Goal: Information Seeking & Learning: Find specific fact

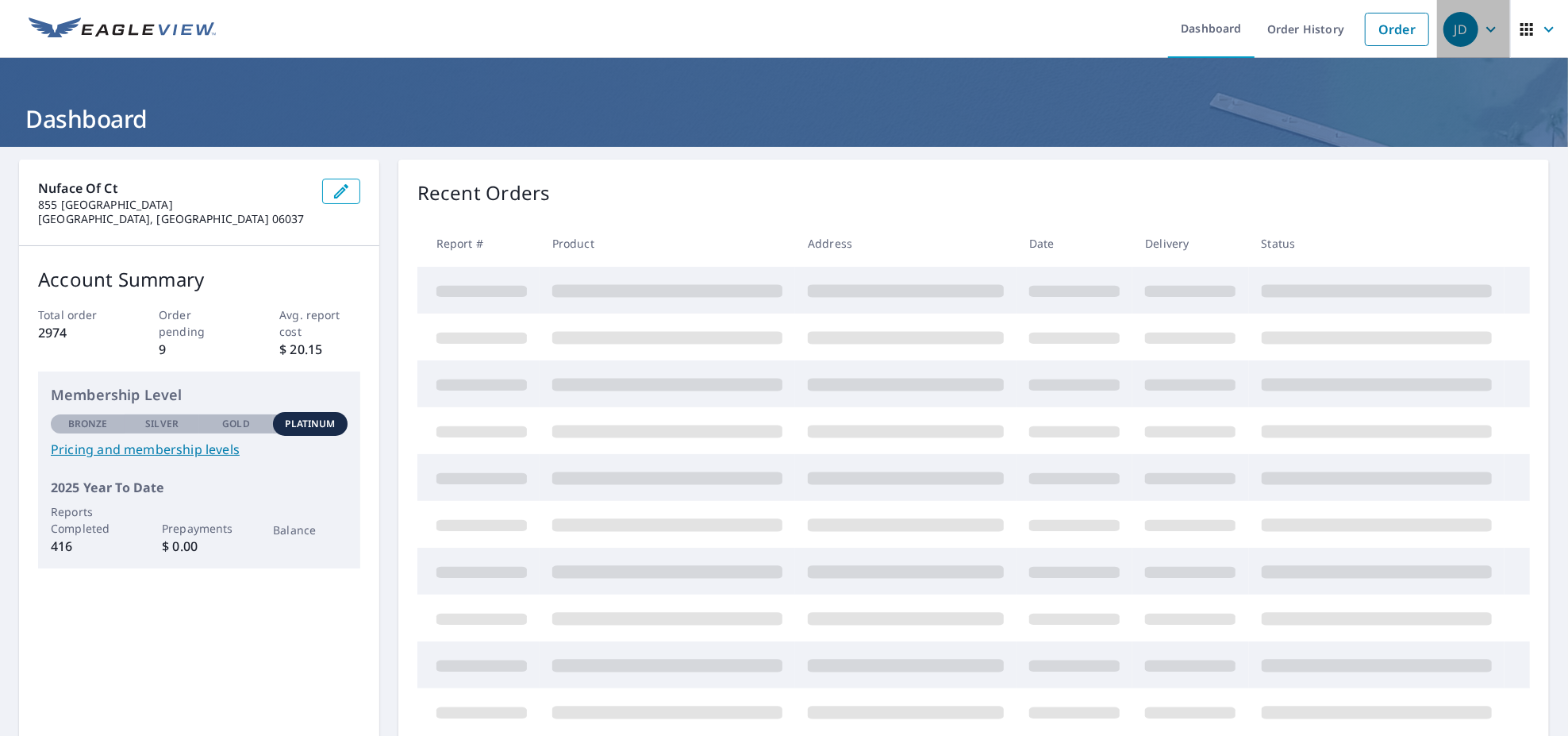
click at [1481, 23] on icon "button" at bounding box center [1491, 30] width 19 height 19
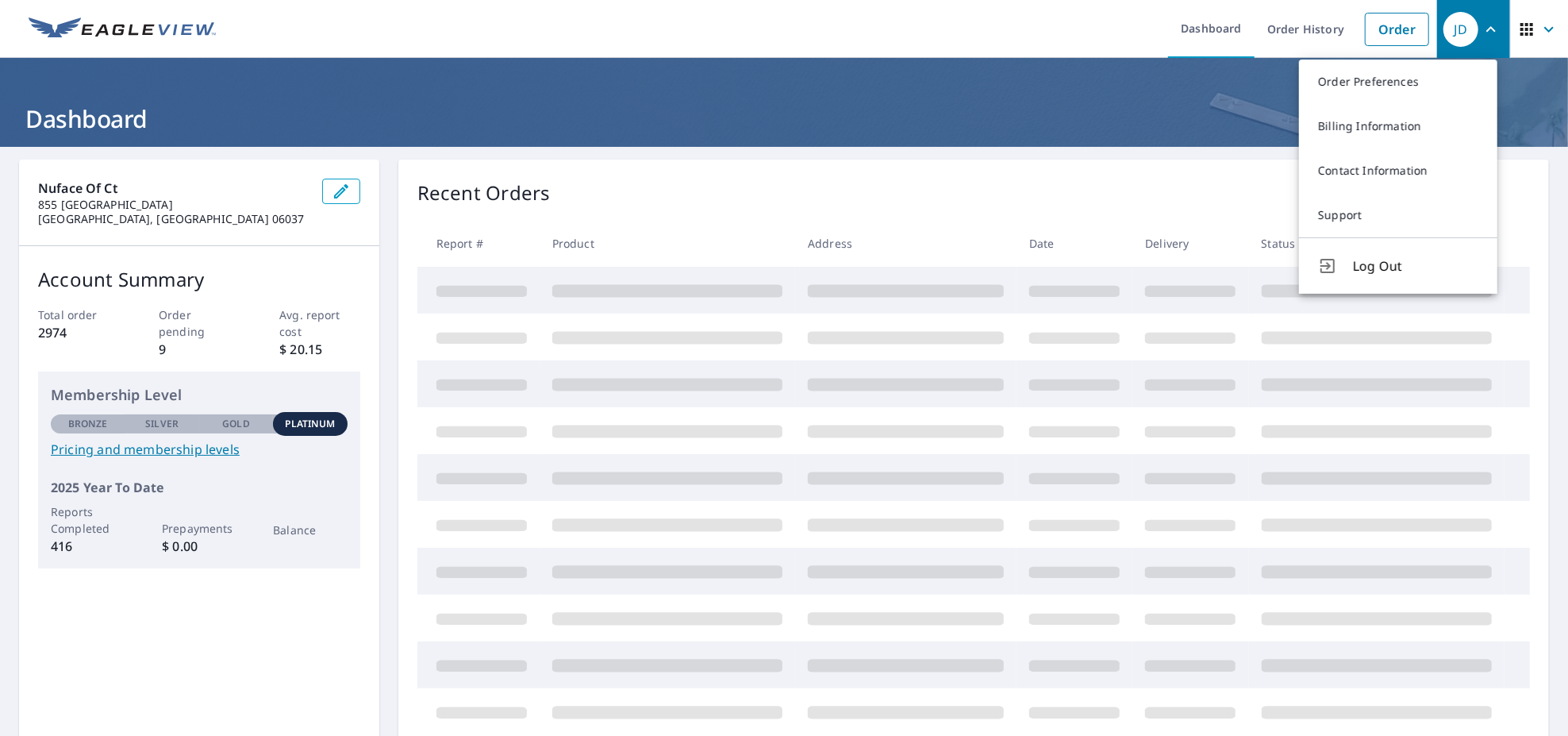
click at [1011, 156] on div "Nuface Of Ct [GEOGRAPHIC_DATA] 06037 Account Summary Total order 2974 Order pen…" at bounding box center [784, 521] width 1568 height 749
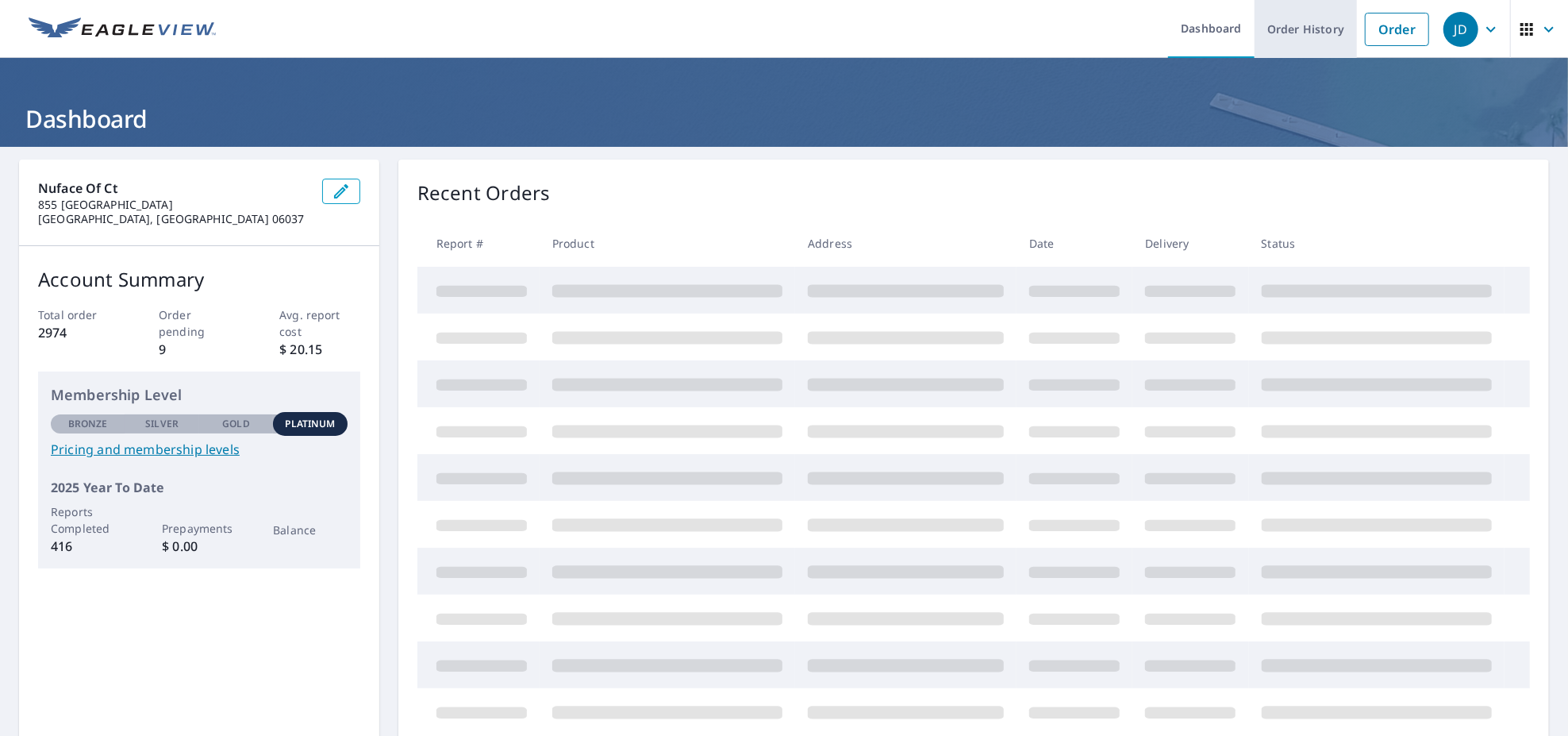
click at [1286, 30] on link "Order History" at bounding box center [1306, 29] width 102 height 58
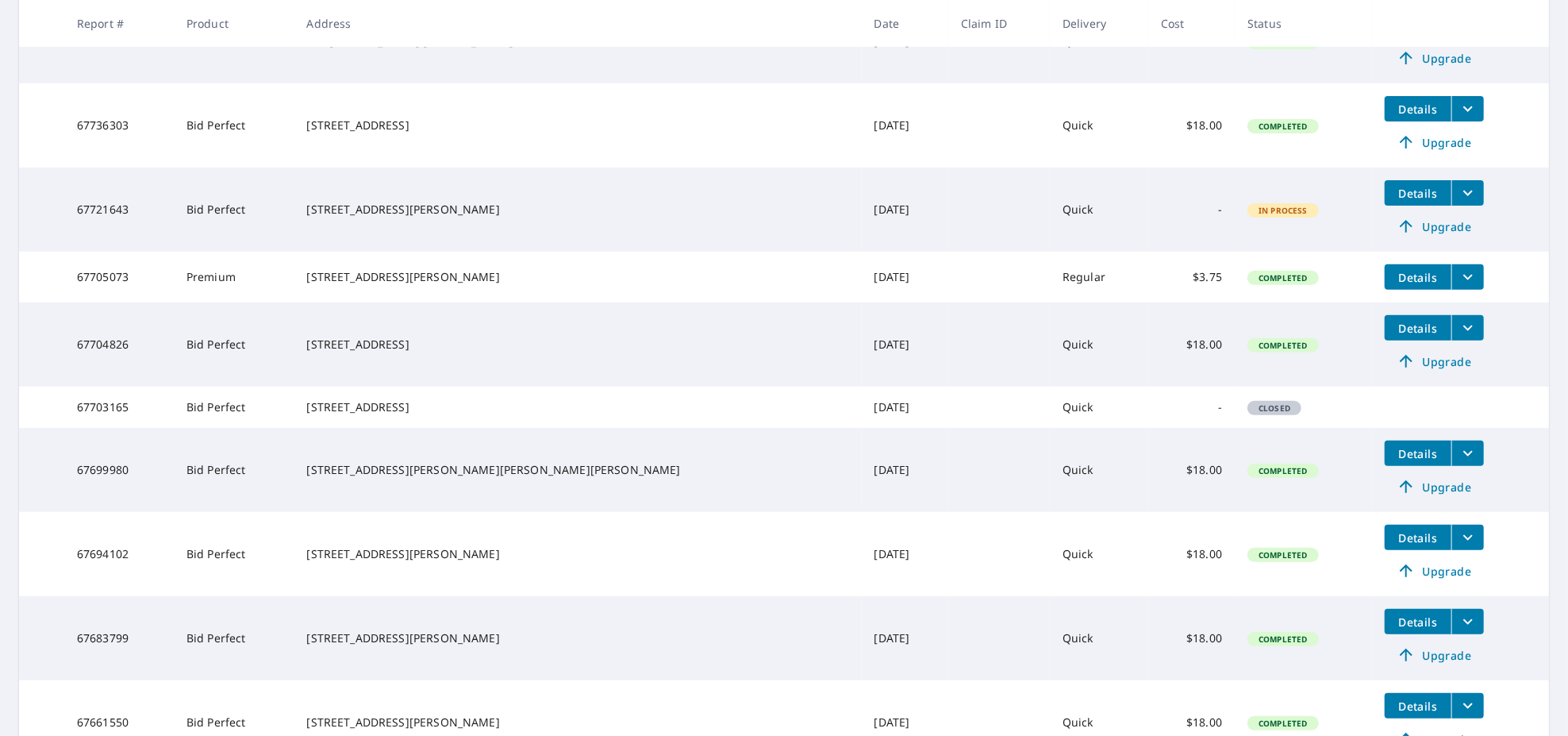
scroll to position [523, 0]
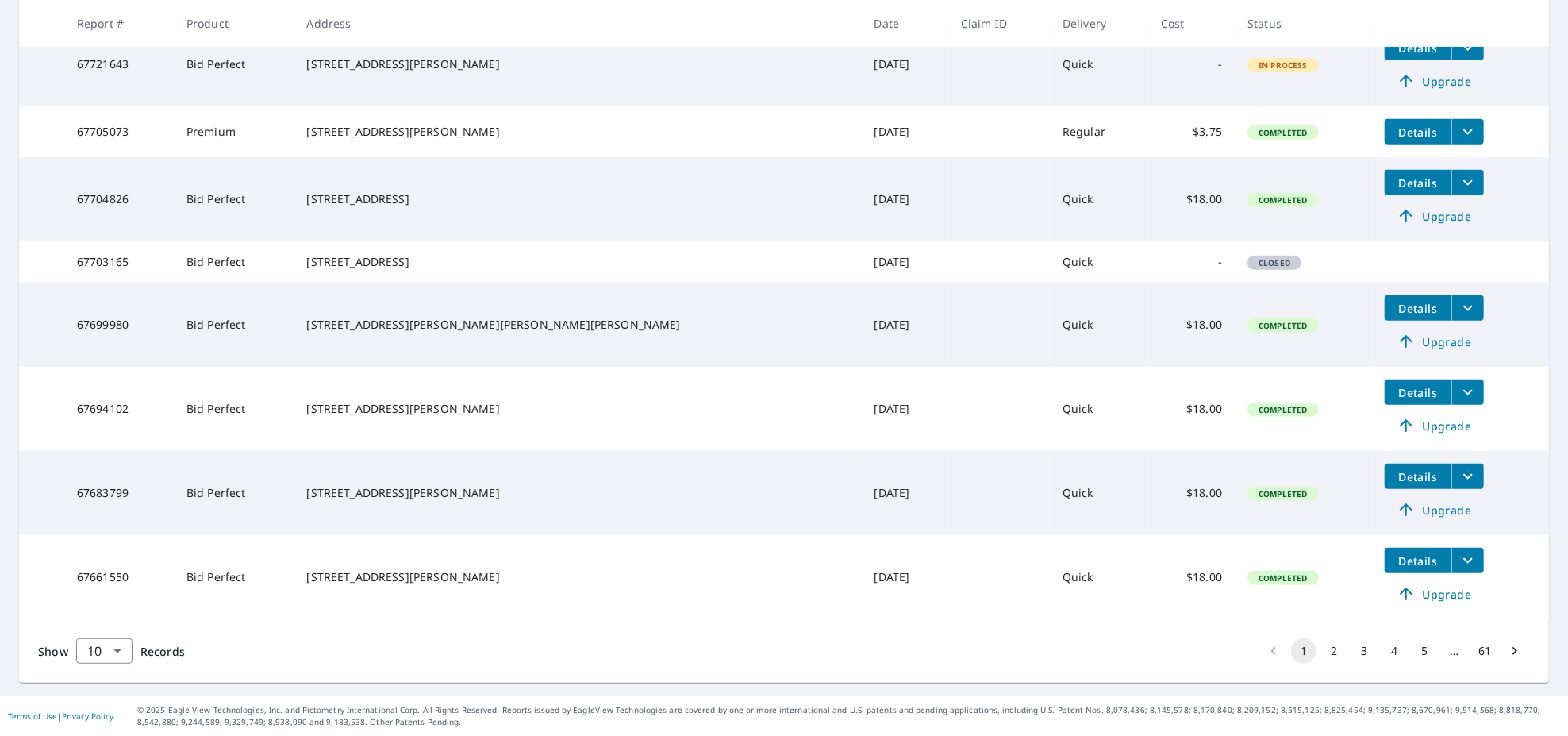
click at [1321, 648] on button "2" at bounding box center [1334, 651] width 26 height 26
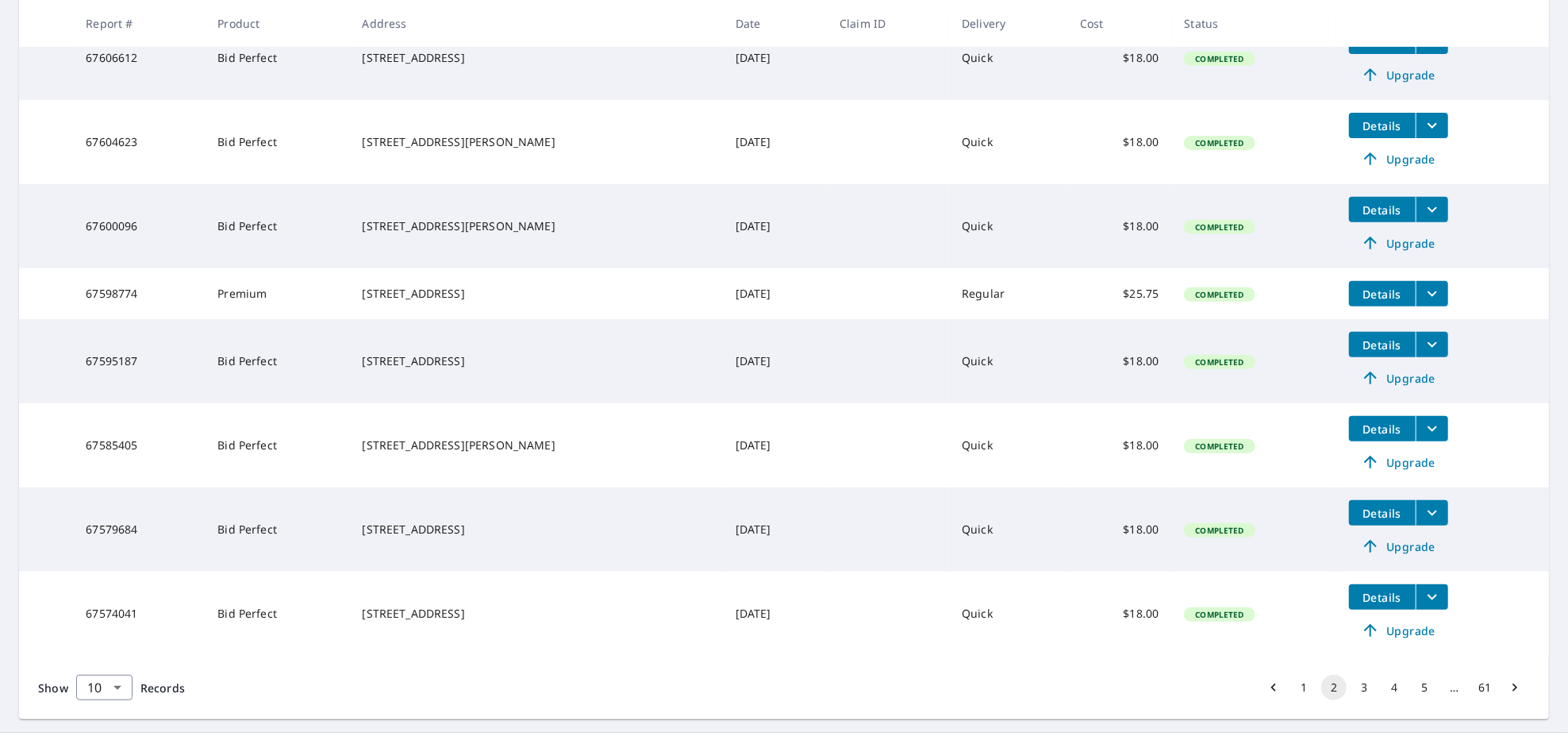
scroll to position [496, 0]
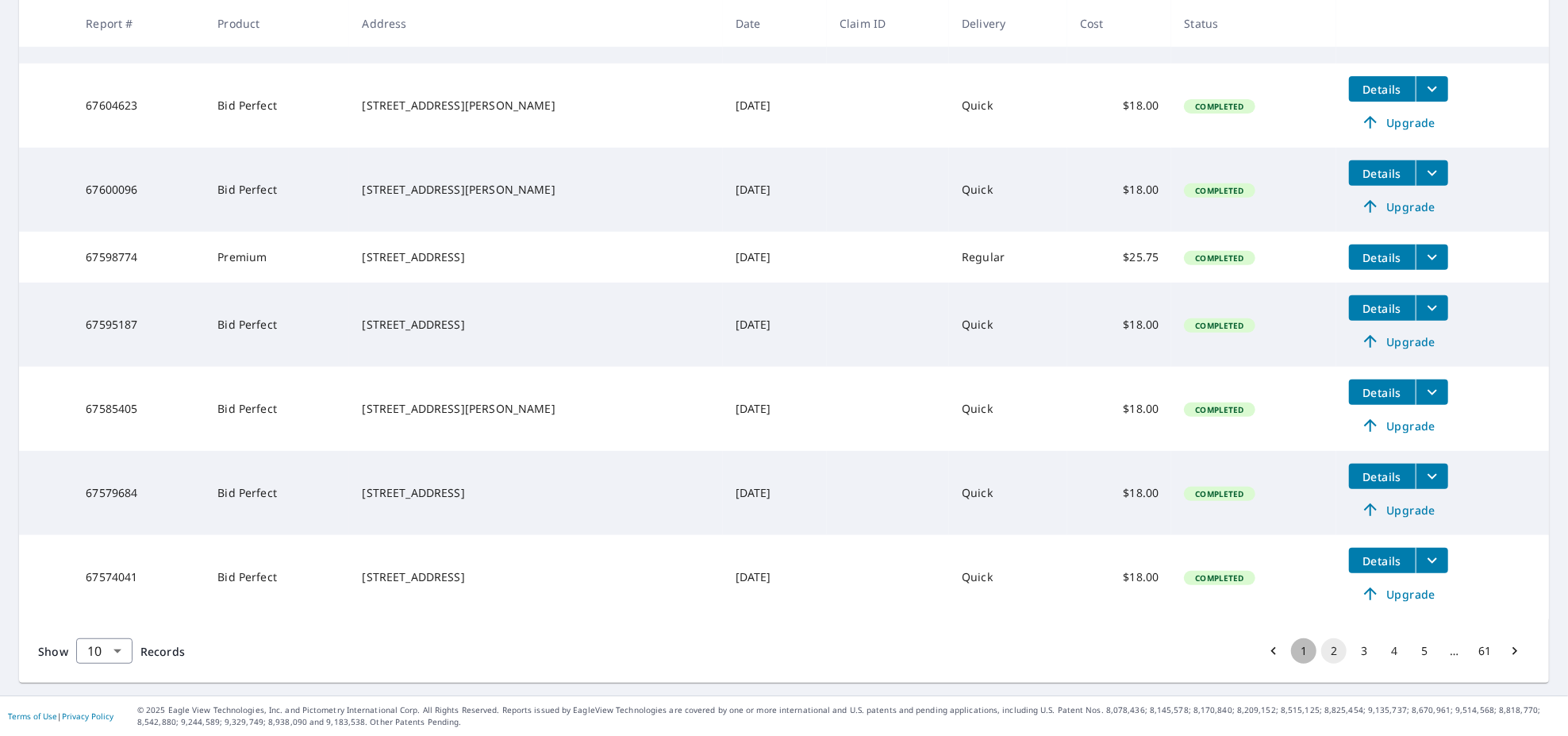
click at [1291, 644] on button "1" at bounding box center [1303, 651] width 26 height 26
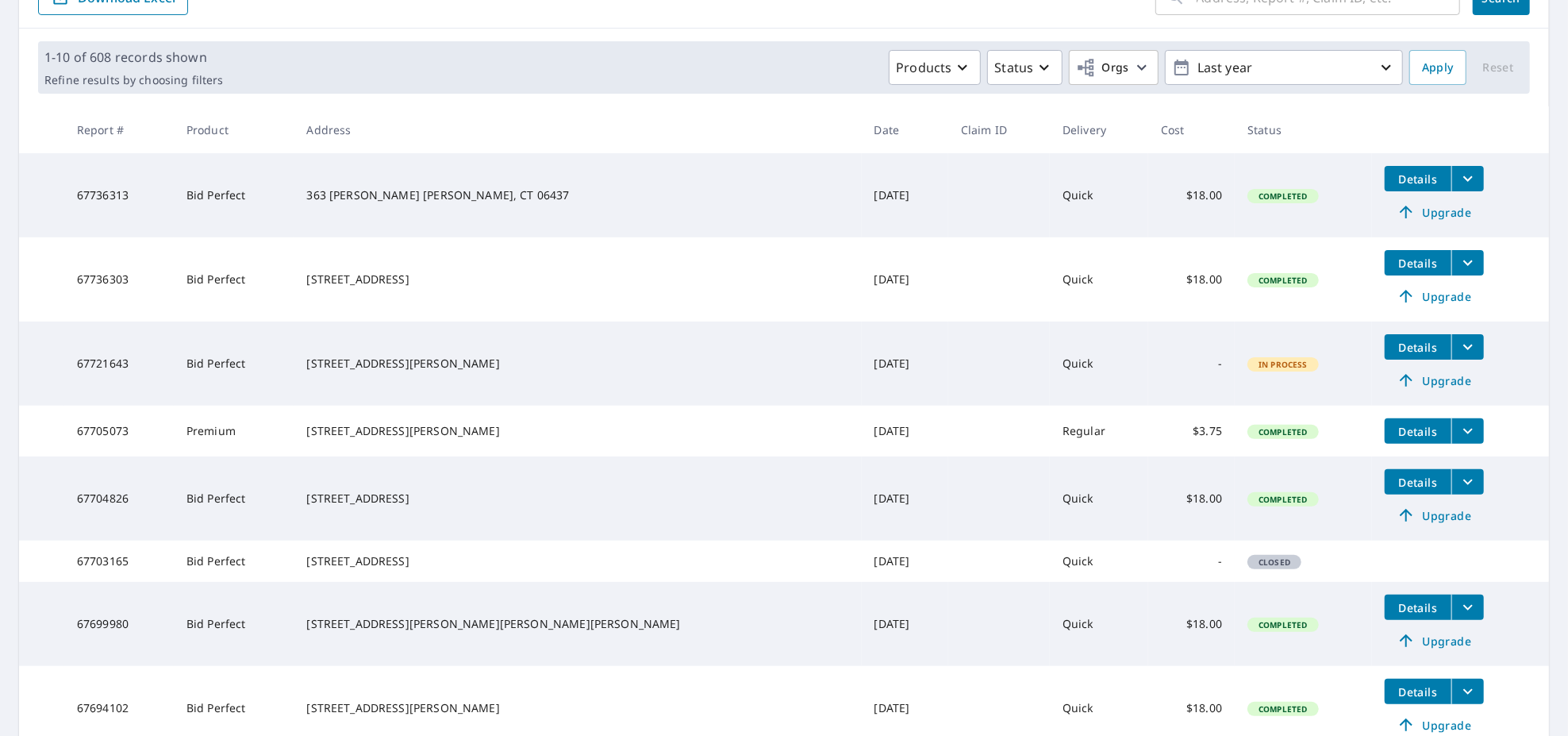
scroll to position [523, 0]
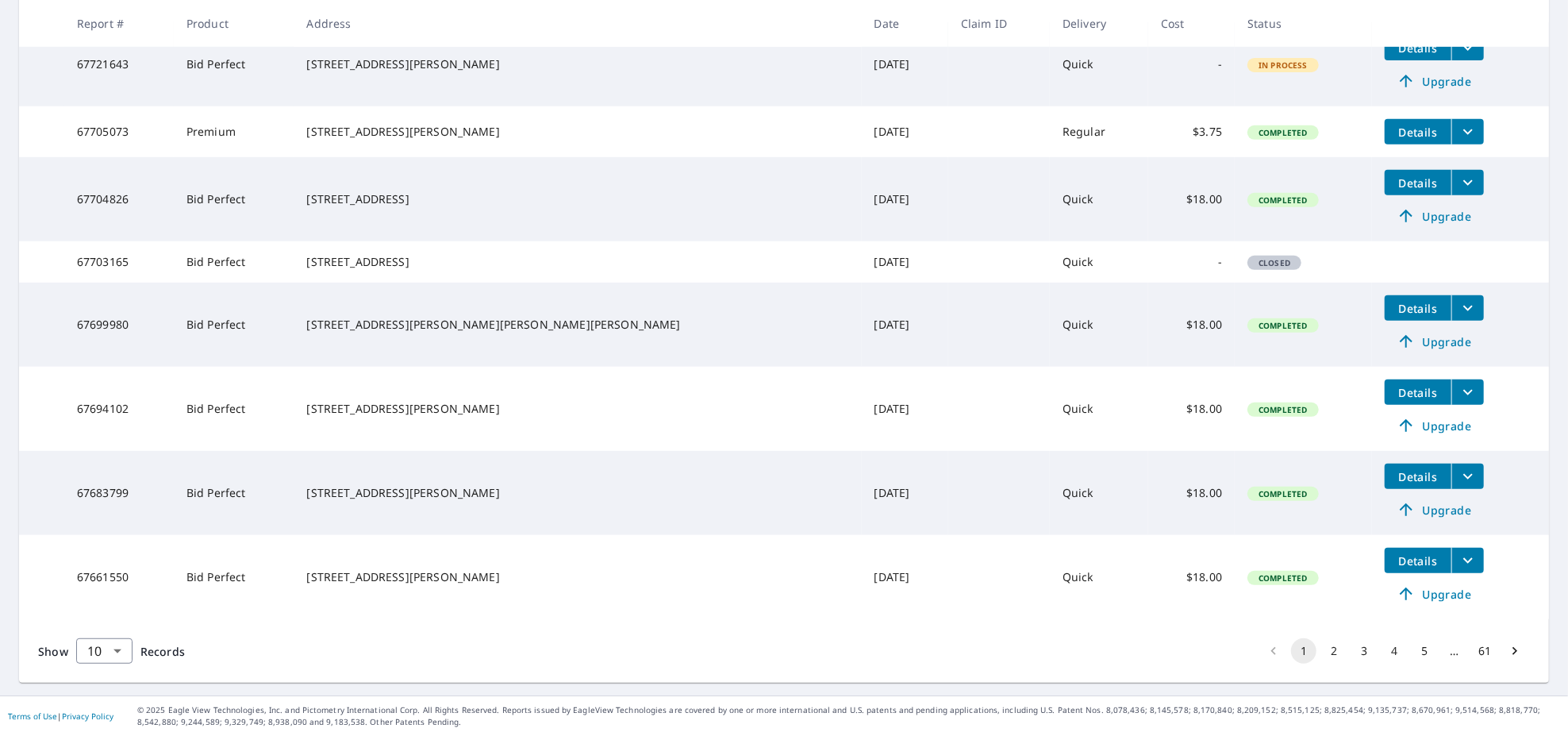
click at [1321, 644] on button "2" at bounding box center [1334, 651] width 26 height 26
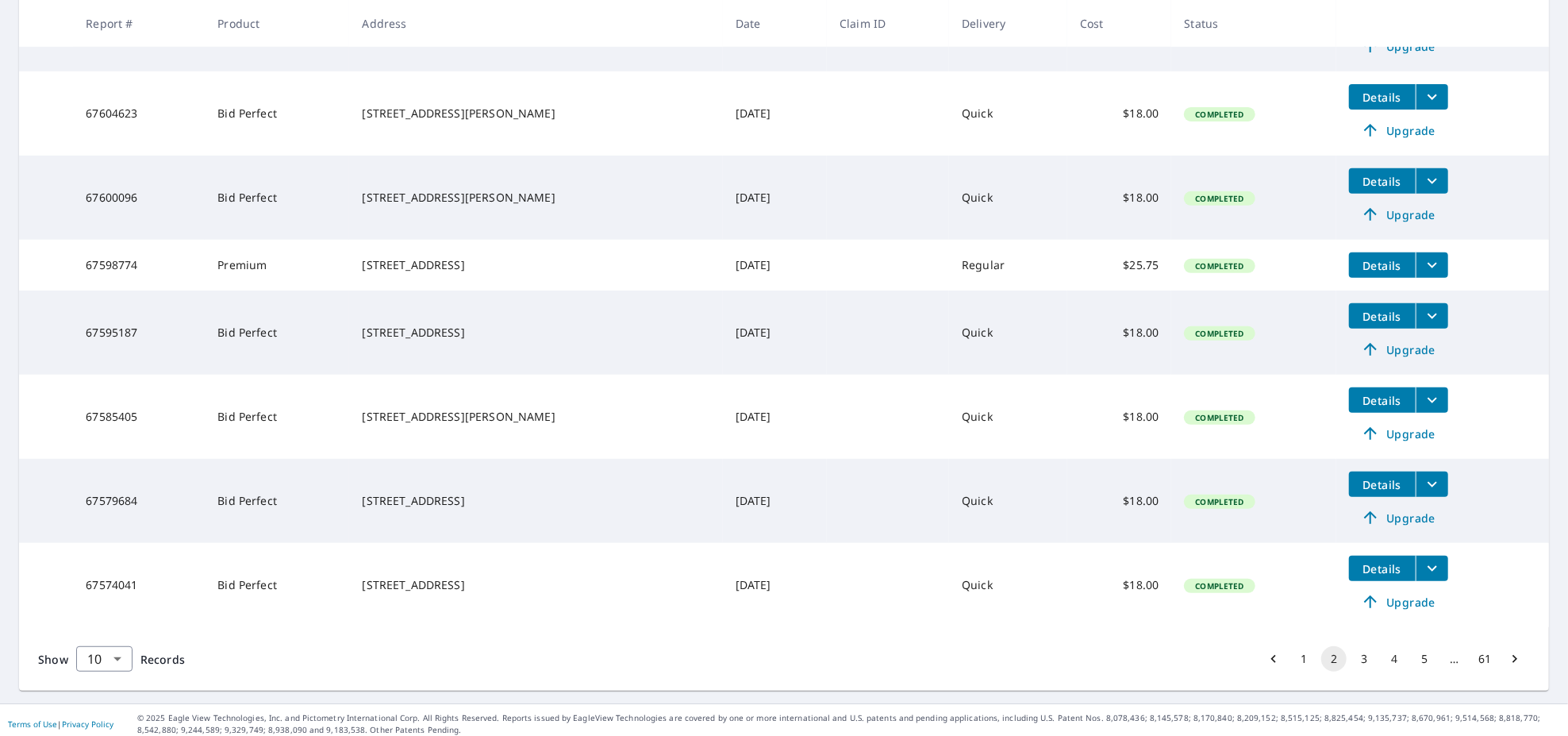
scroll to position [496, 0]
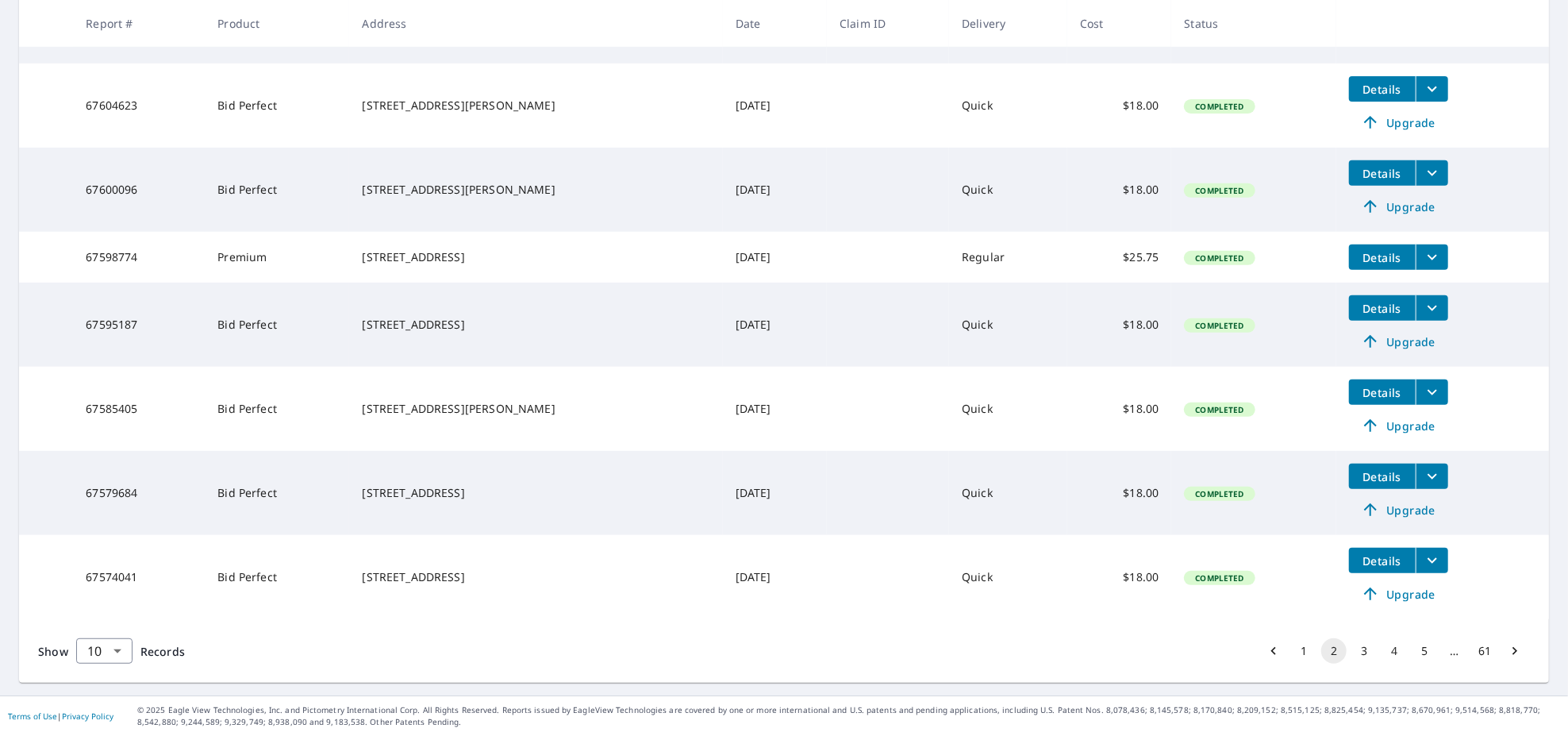
drag, startPoint x: 1260, startPoint y: 640, endPoint x: 1311, endPoint y: 631, distance: 51.8
click at [1323, 638] on ul "1 2 3 4 5 … 61" at bounding box center [1394, 651] width 271 height 26
drag, startPoint x: 1219, startPoint y: 613, endPoint x: 1189, endPoint y: 613, distance: 30.0
click at [1189, 619] on div "Show 10 10 ​ Records 1 2 3 4 5 … 61" at bounding box center [784, 651] width 1530 height 64
click at [1291, 649] on button "1" at bounding box center [1303, 651] width 26 height 26
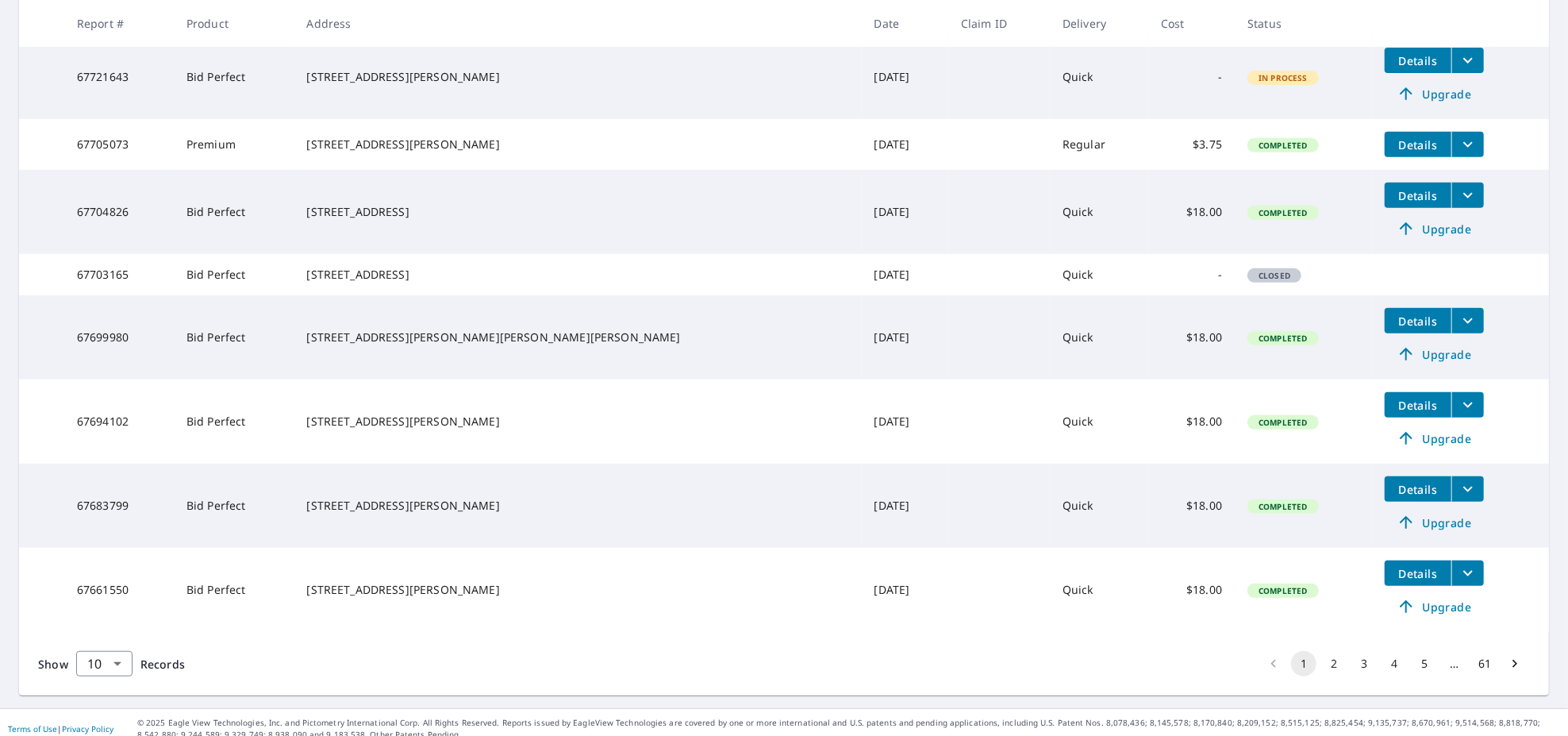
scroll to position [523, 0]
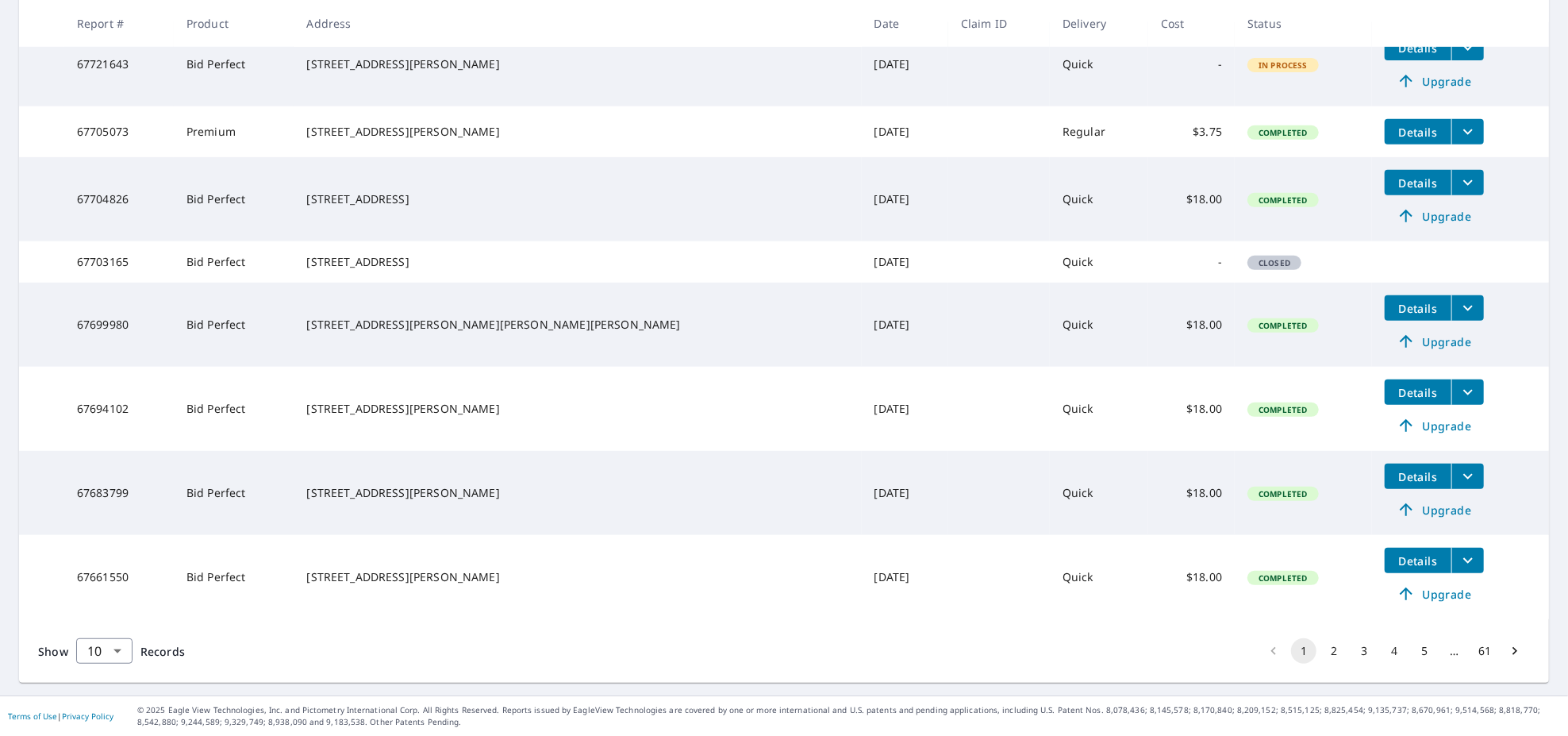
click at [1321, 647] on button "2" at bounding box center [1334, 651] width 26 height 26
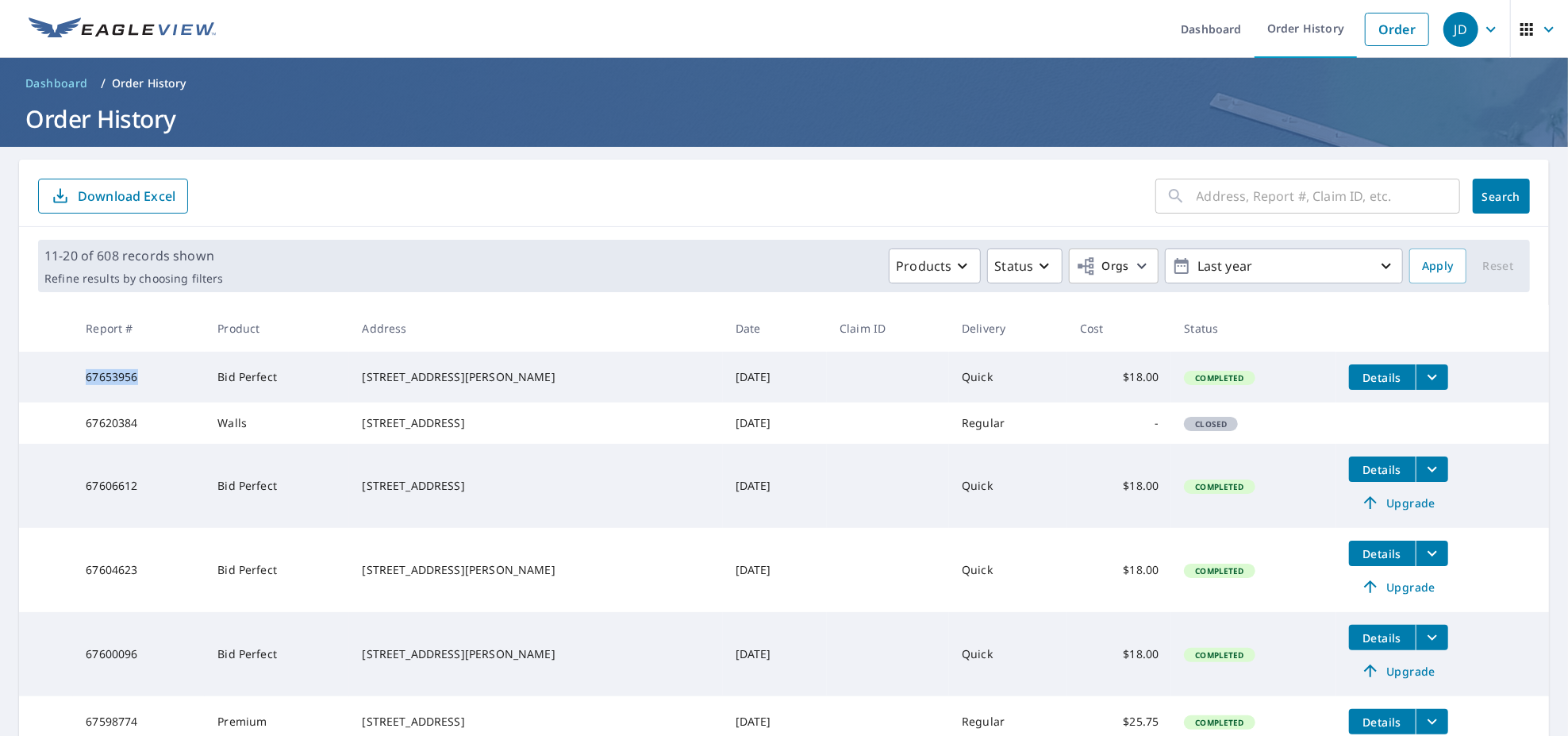
drag, startPoint x: 144, startPoint y: 381, endPoint x: 45, endPoint y: 389, distance: 99.3
click at [45, 389] on tr "67653956 Bid Perfect [STREET_ADDRESS][PERSON_NAME] [DATE] Quick $18.00 Complete…" at bounding box center [784, 377] width 1530 height 51
copy tr "67653956"
click at [1486, 28] on icon "button" at bounding box center [1491, 29] width 10 height 6
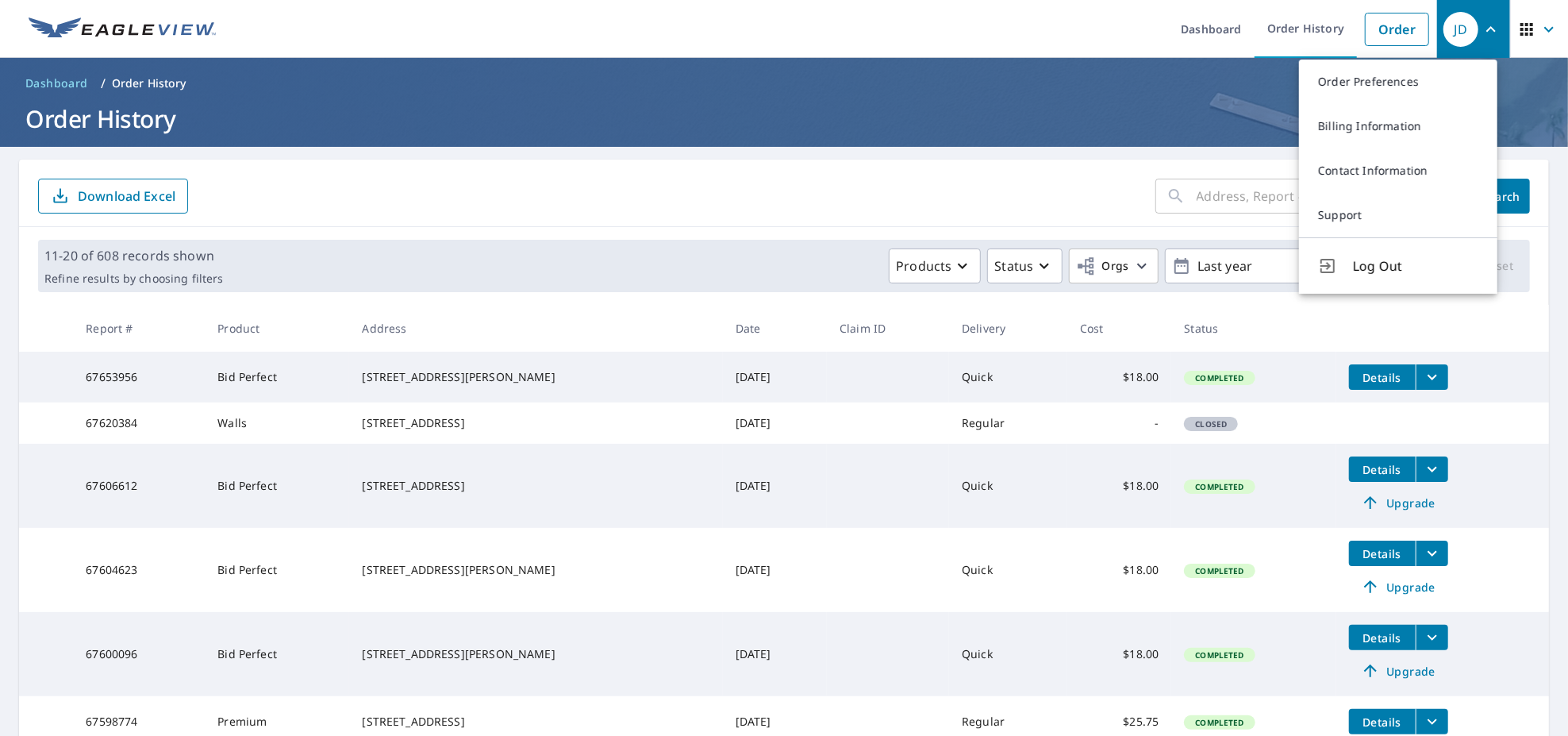
click at [880, 152] on main "​ Search Download Excel 11-20 of 608 records shown Refine results by choosing f…" at bounding box center [784, 653] width 1568 height 1013
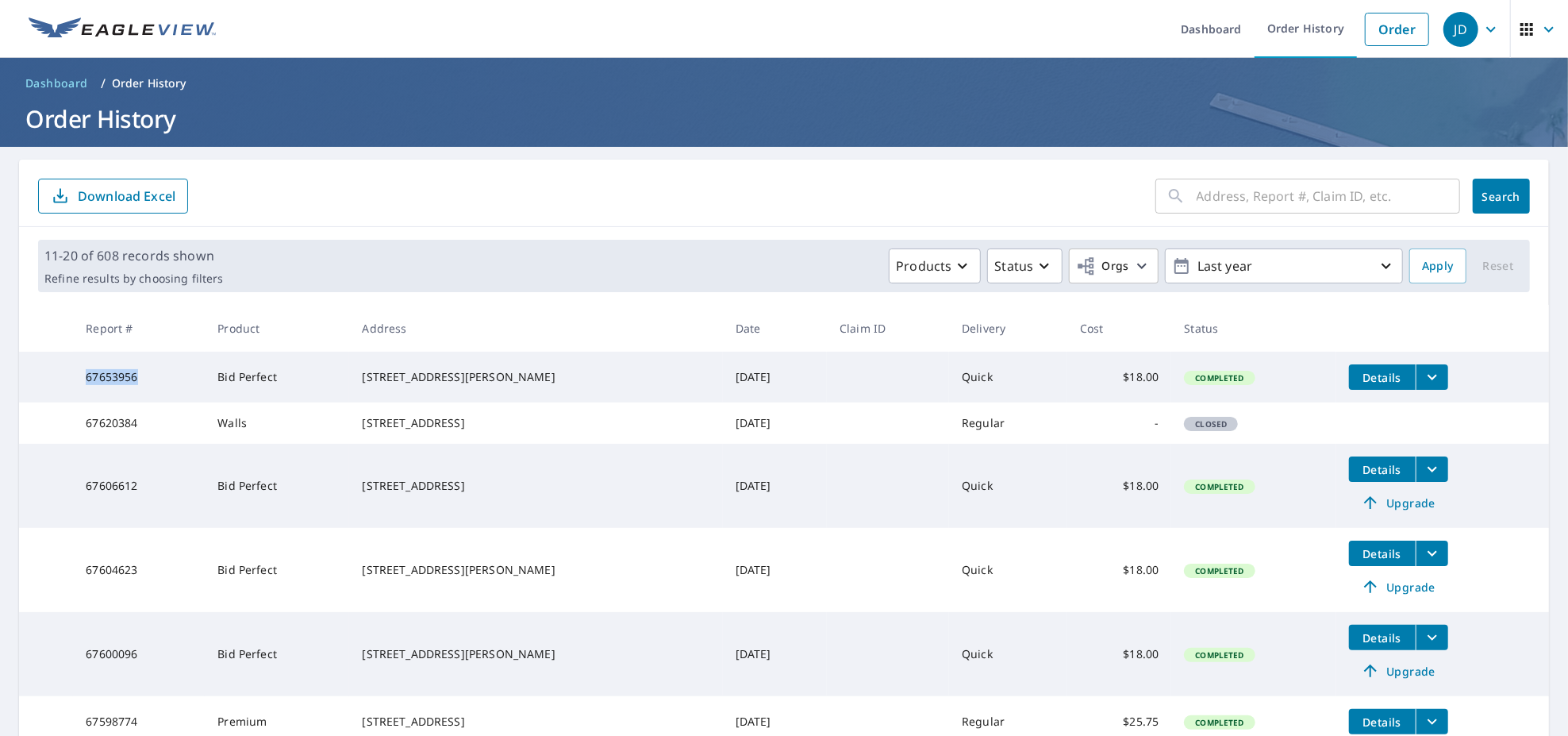
drag, startPoint x: 143, startPoint y: 385, endPoint x: 89, endPoint y: 383, distance: 54.0
click at [89, 391] on td "67653956" at bounding box center [139, 377] width 132 height 51
copy td "67653956"
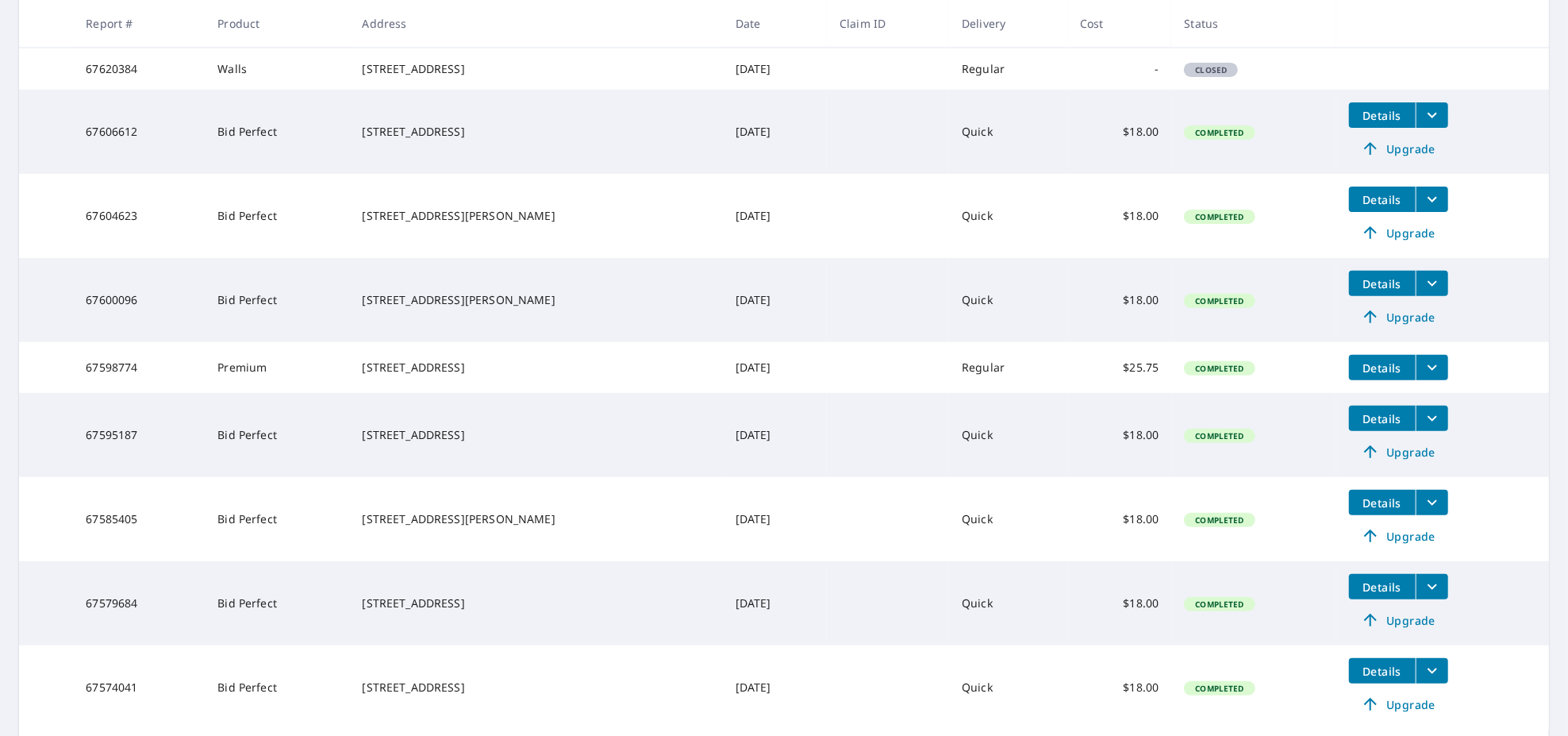
scroll to position [496, 0]
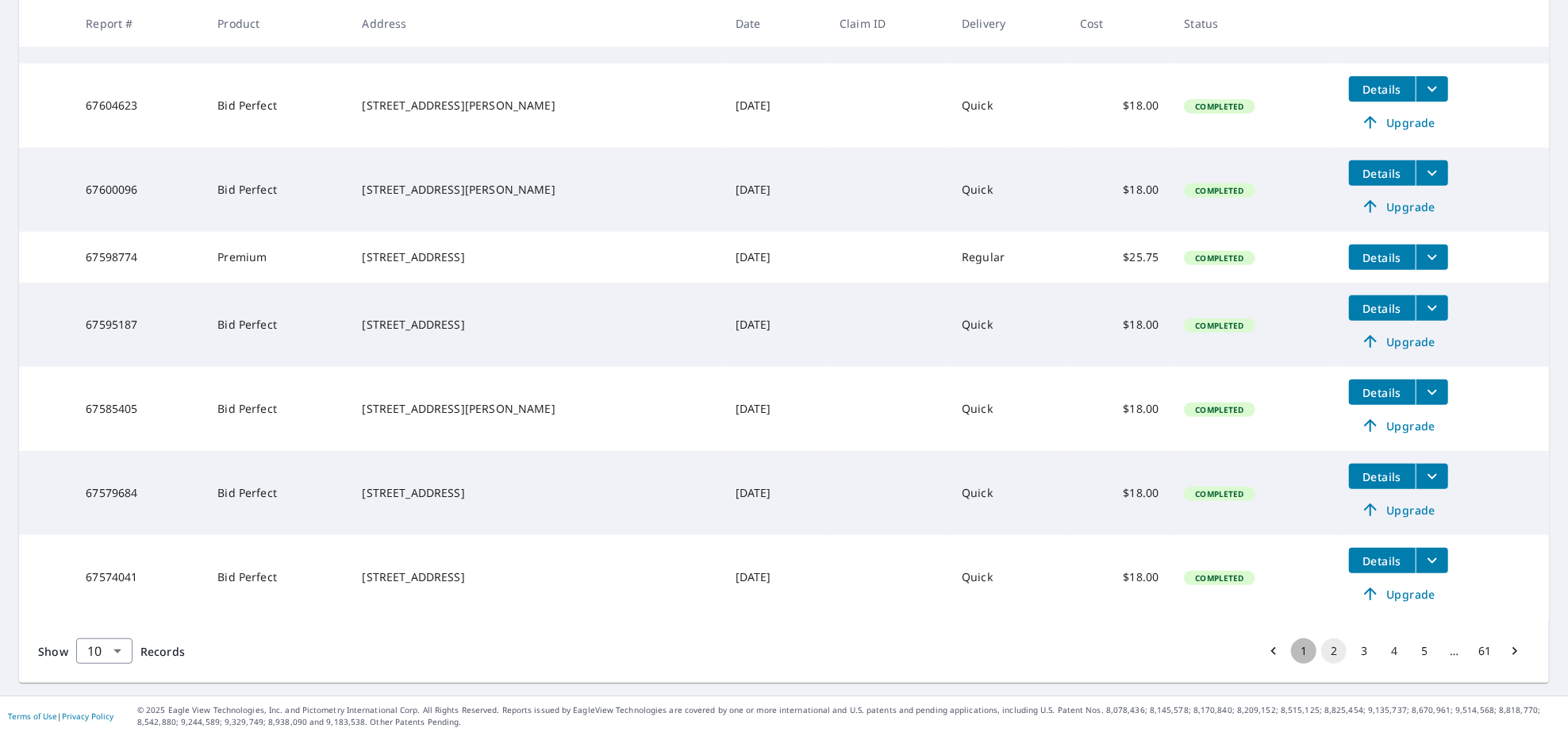
click at [1291, 651] on button "1" at bounding box center [1303, 651] width 26 height 26
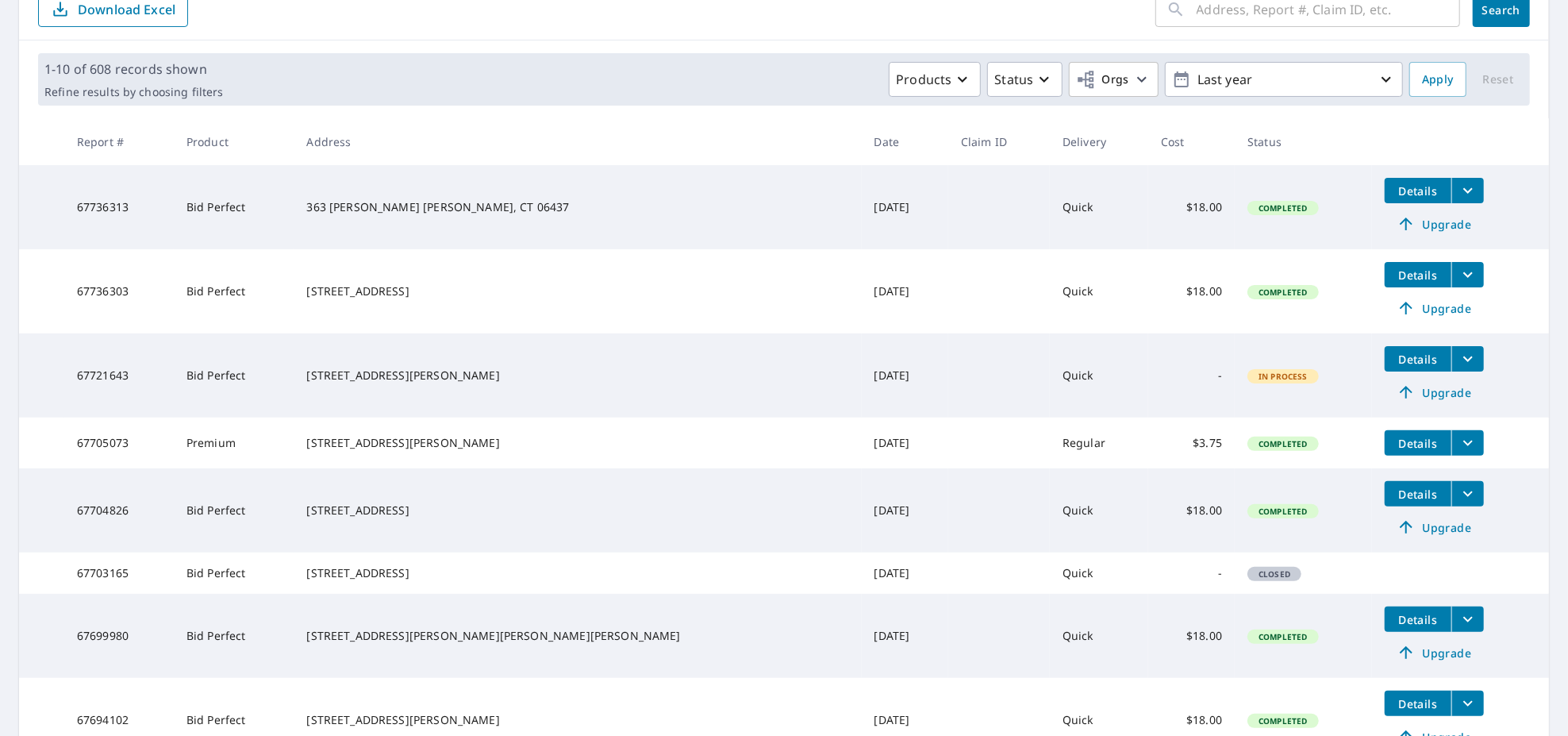
scroll to position [523, 0]
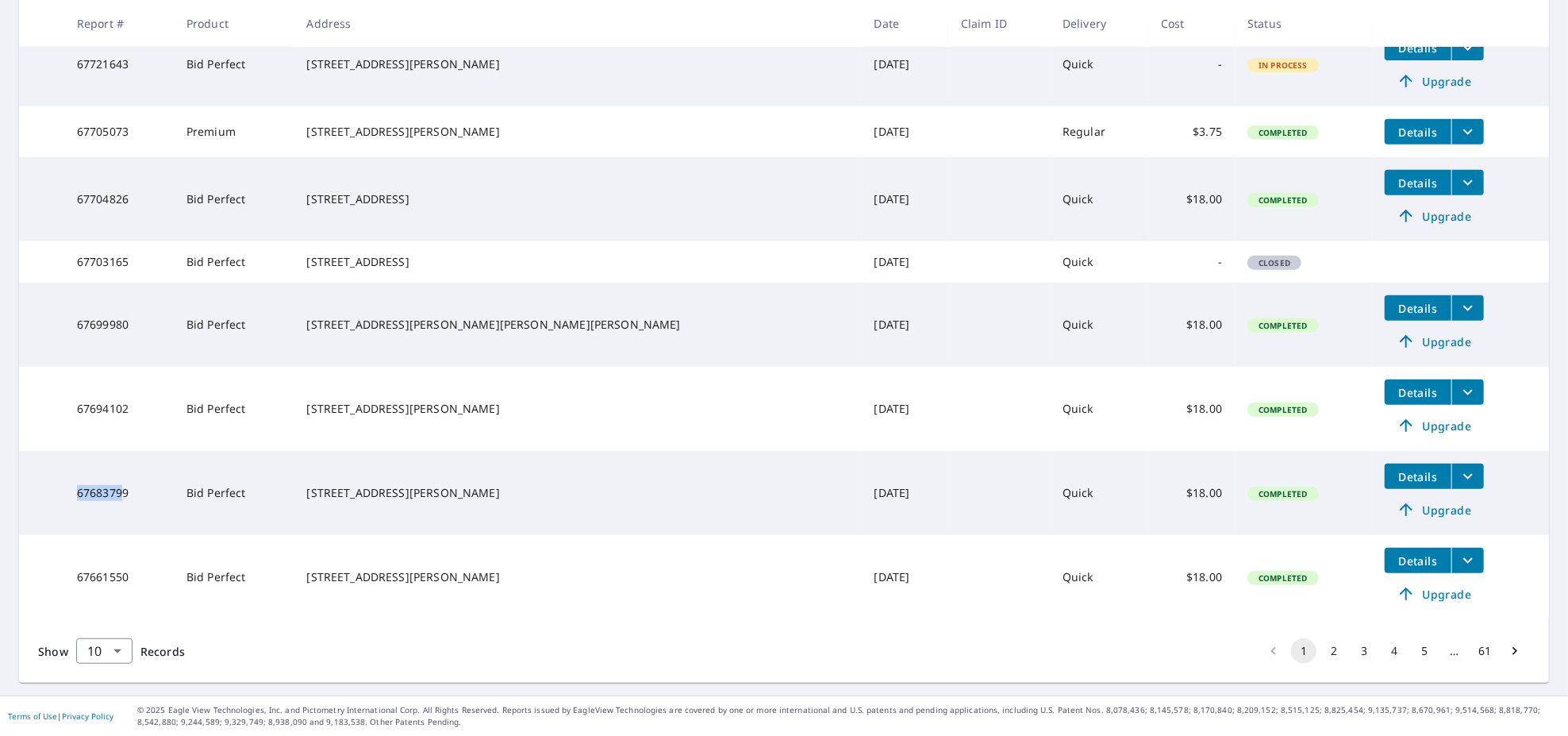
drag, startPoint x: 131, startPoint y: 489, endPoint x: 79, endPoint y: 489, distance: 52.0
click at [79, 489] on td "67683799" at bounding box center [119, 493] width 109 height 85
drag, startPoint x: 142, startPoint y: 487, endPoint x: 85, endPoint y: 492, distance: 57.2
click at [85, 492] on td "67683799" at bounding box center [119, 493] width 109 height 85
copy td "67683799"
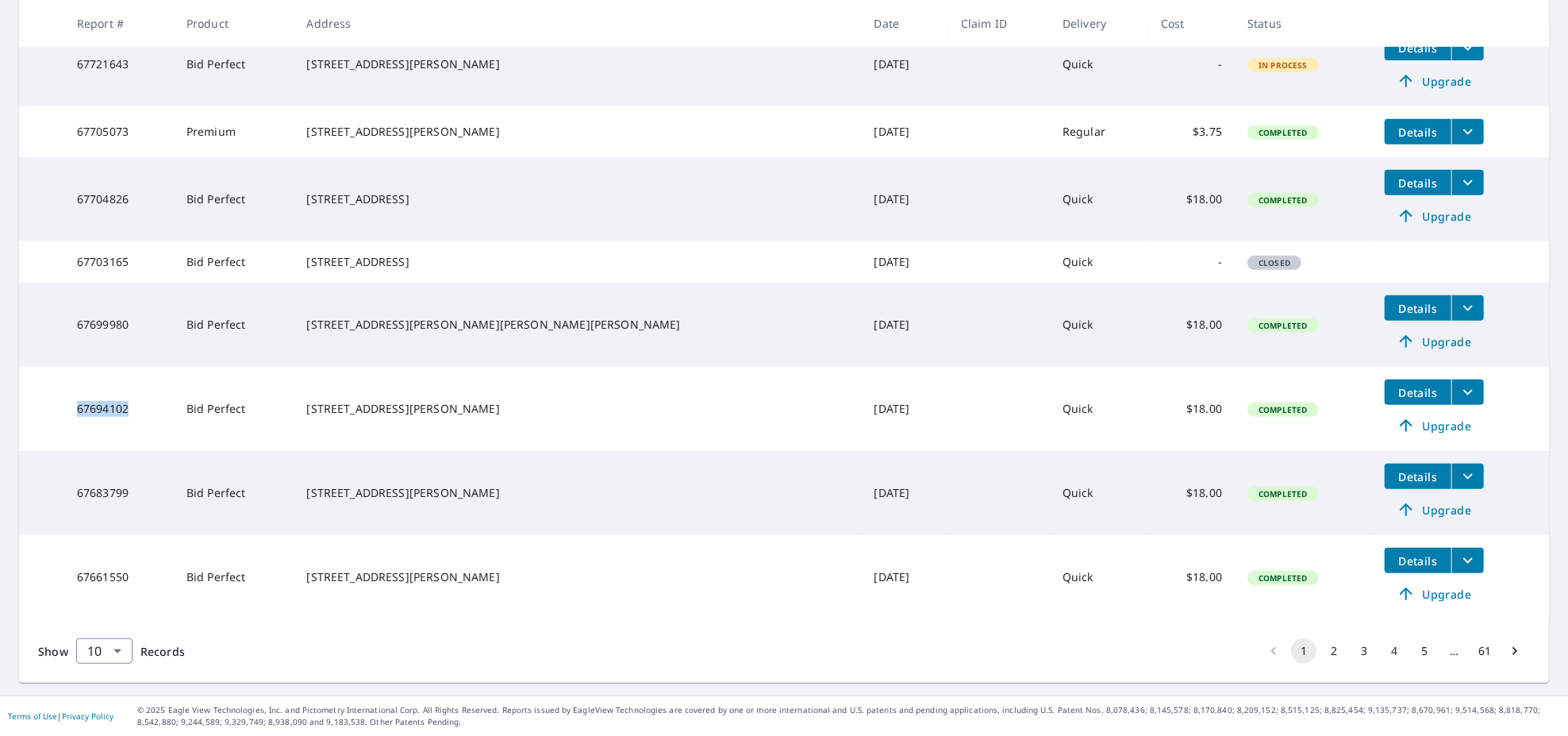
drag, startPoint x: 143, startPoint y: 405, endPoint x: 81, endPoint y: 407, distance: 62.0
click at [81, 407] on td "67694102" at bounding box center [119, 409] width 109 height 85
copy td "67694102"
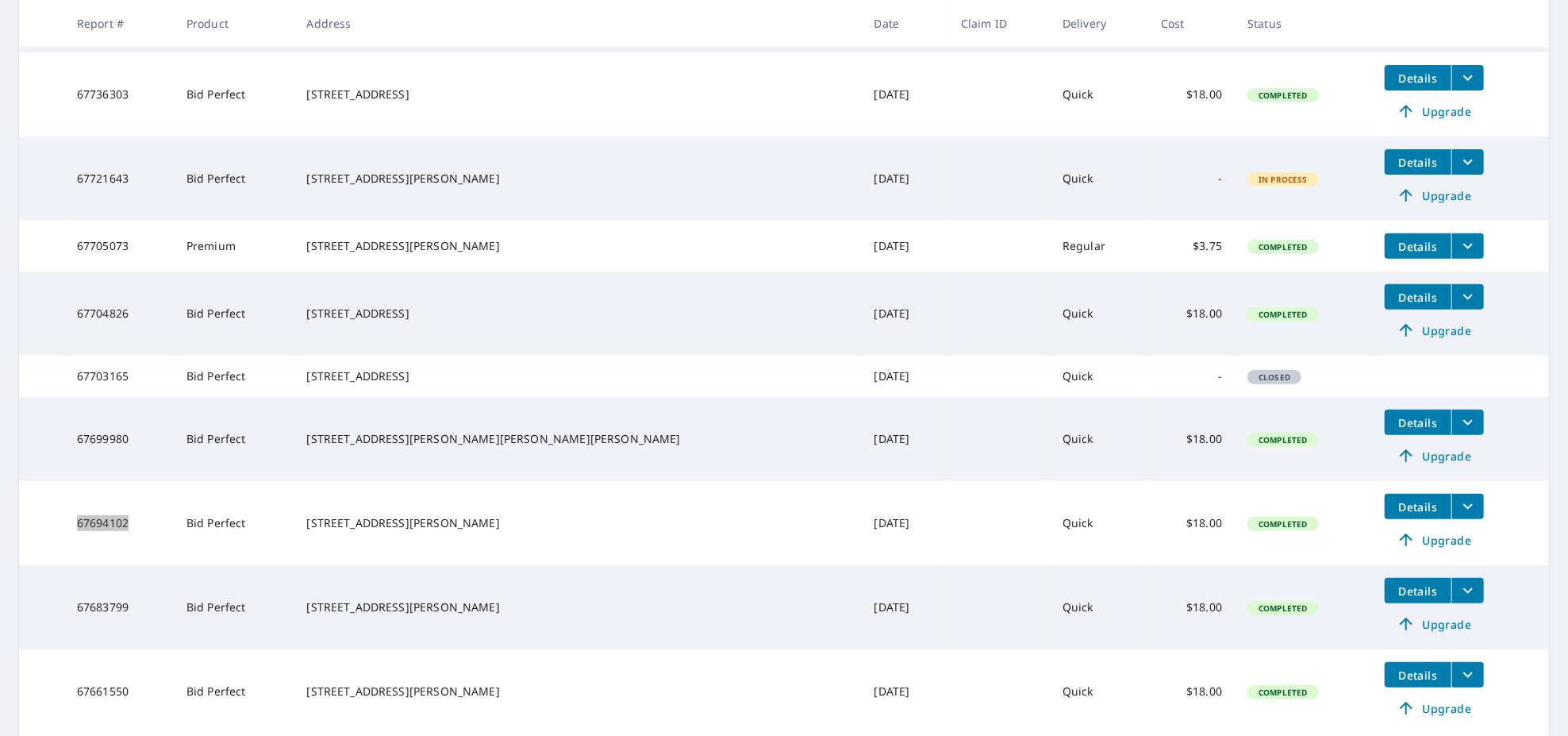
scroll to position [347, 0]
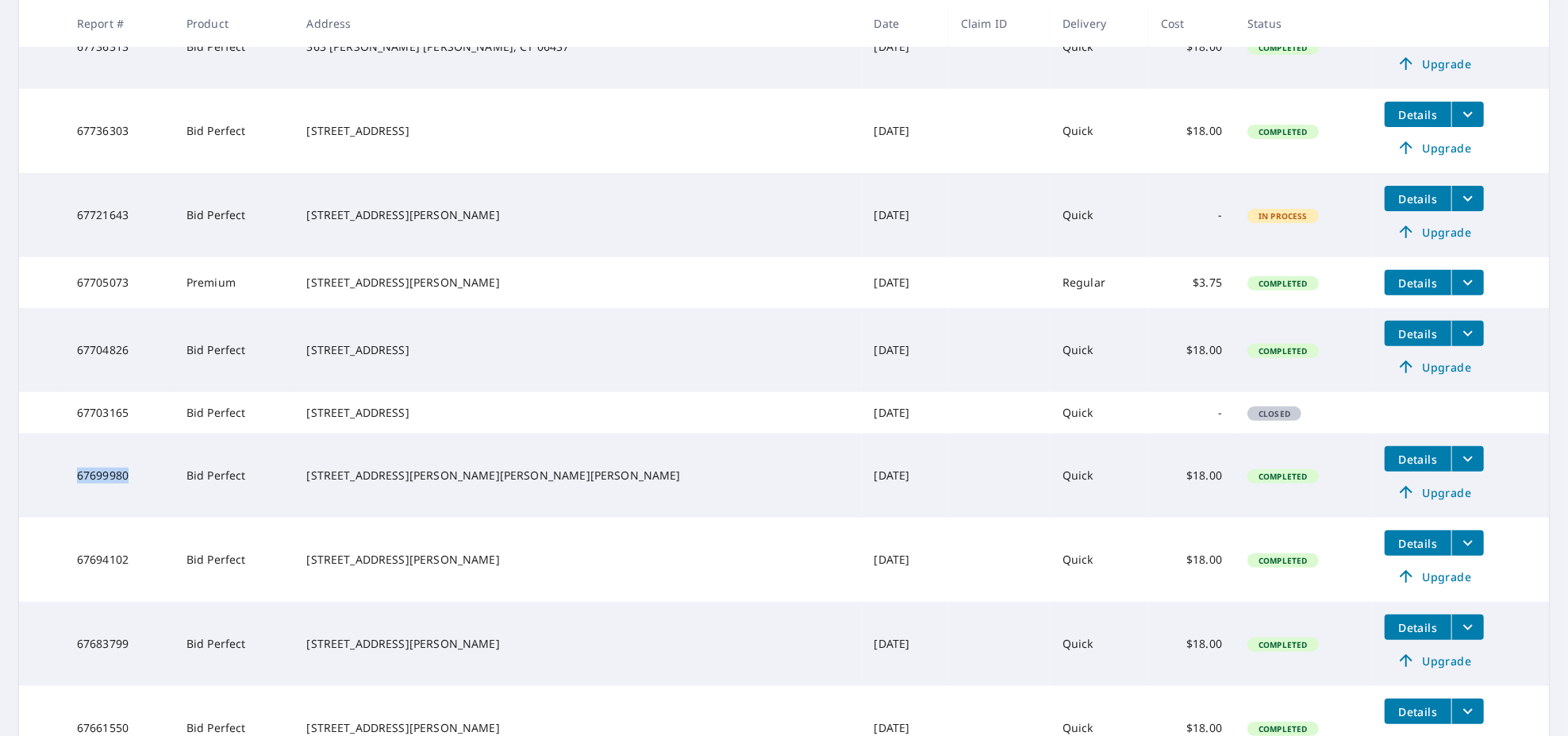
drag, startPoint x: 151, startPoint y: 497, endPoint x: 87, endPoint y: 498, distance: 64.0
click at [87, 498] on td "67699980" at bounding box center [119, 475] width 109 height 85
copy td "67699980"
drag, startPoint x: 136, startPoint y: 356, endPoint x: 85, endPoint y: 360, distance: 51.2
click at [86, 360] on td "67704826" at bounding box center [119, 350] width 109 height 85
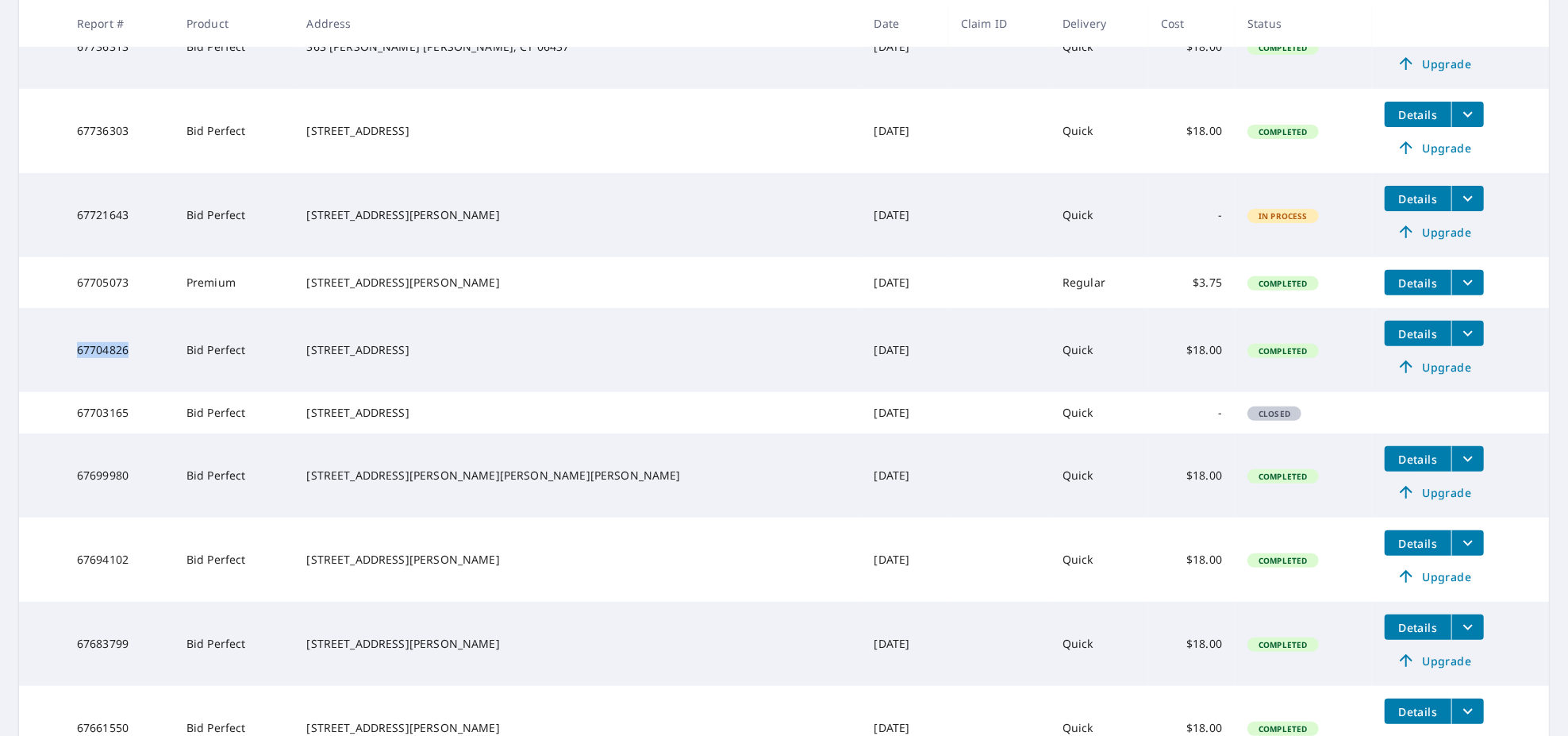
copy td "67704826"
drag, startPoint x: 140, startPoint y: 290, endPoint x: 84, endPoint y: 294, distance: 56.1
click at [84, 294] on td "67705073" at bounding box center [119, 282] width 109 height 51
copy td "67705073"
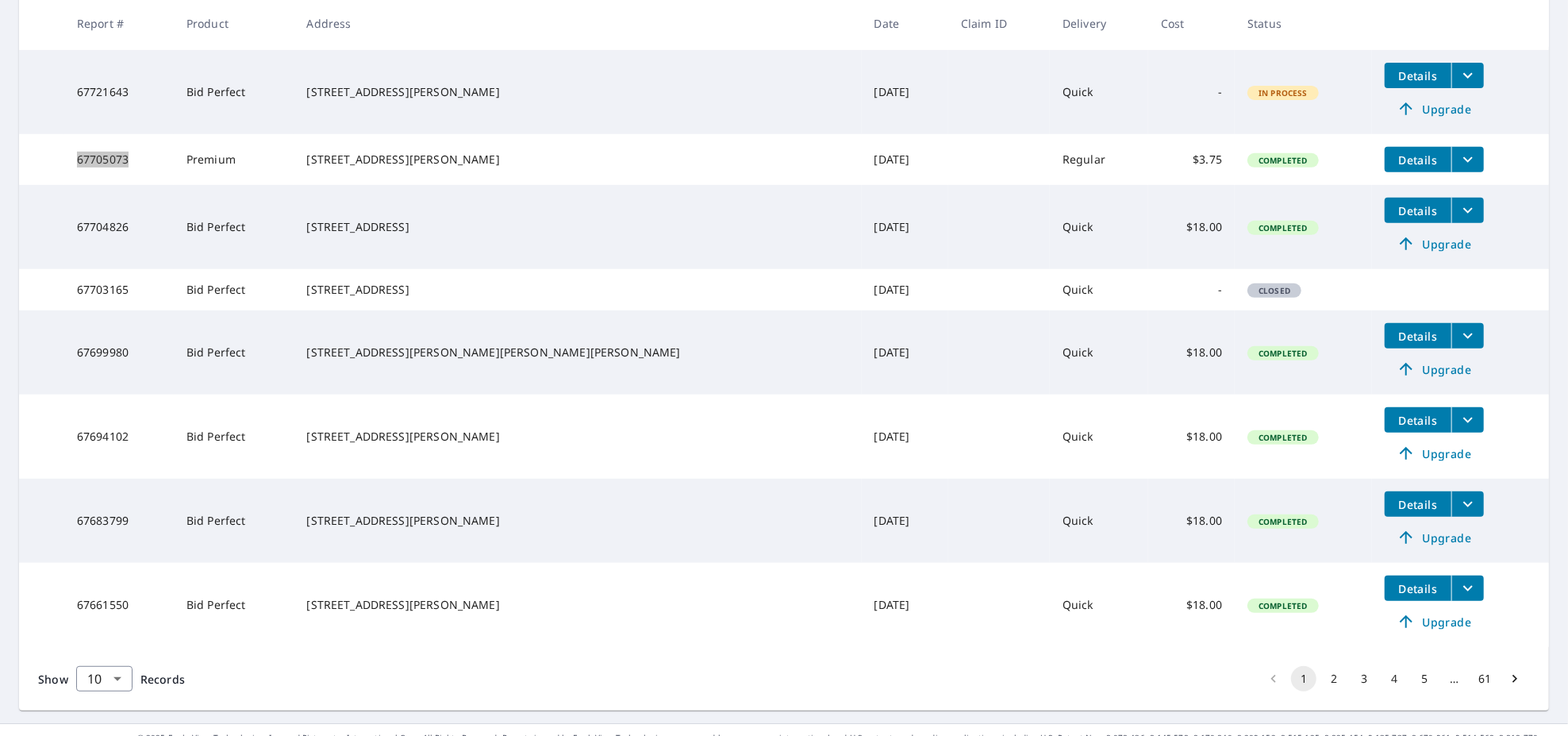
scroll to position [523, 0]
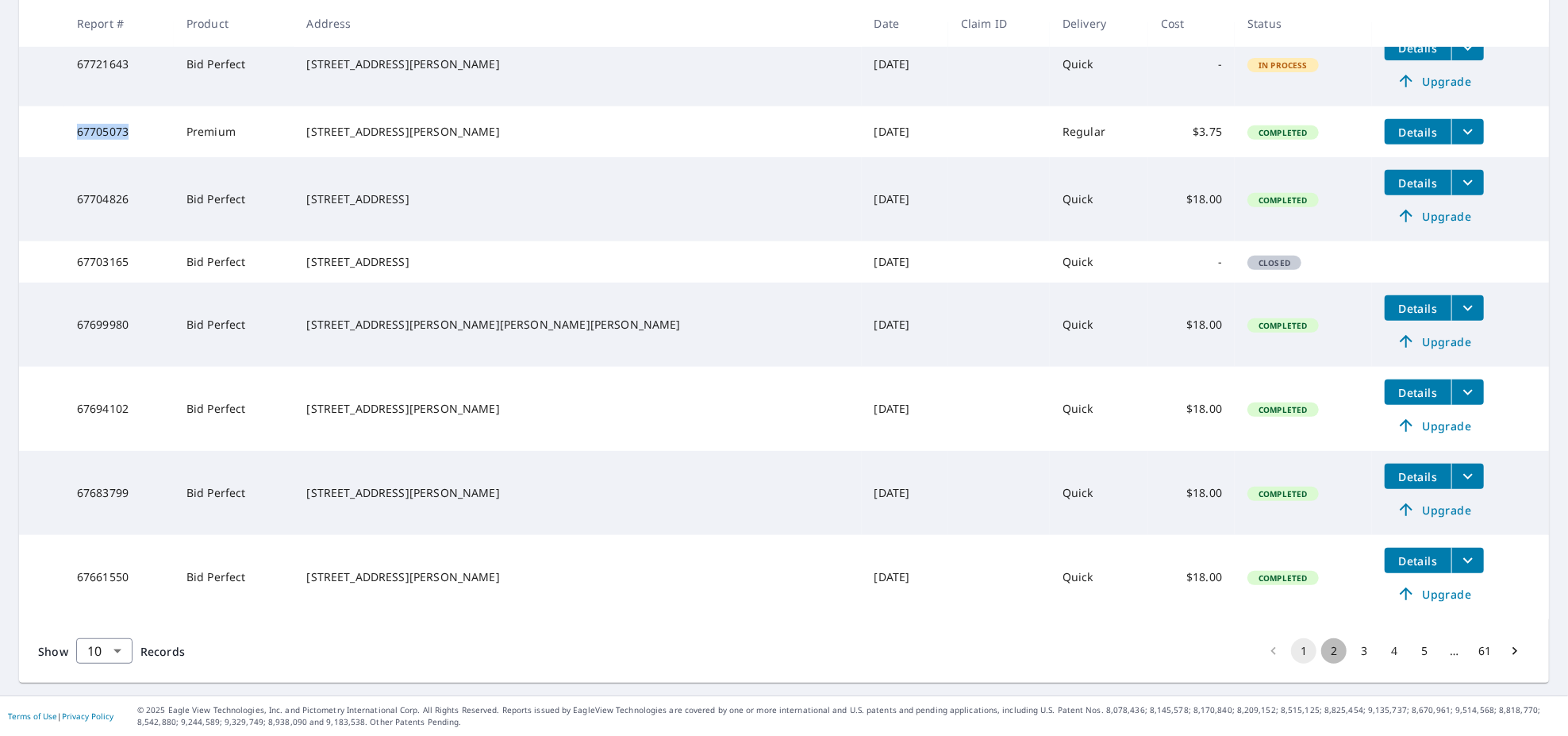
click at [1321, 644] on button "2" at bounding box center [1334, 651] width 26 height 26
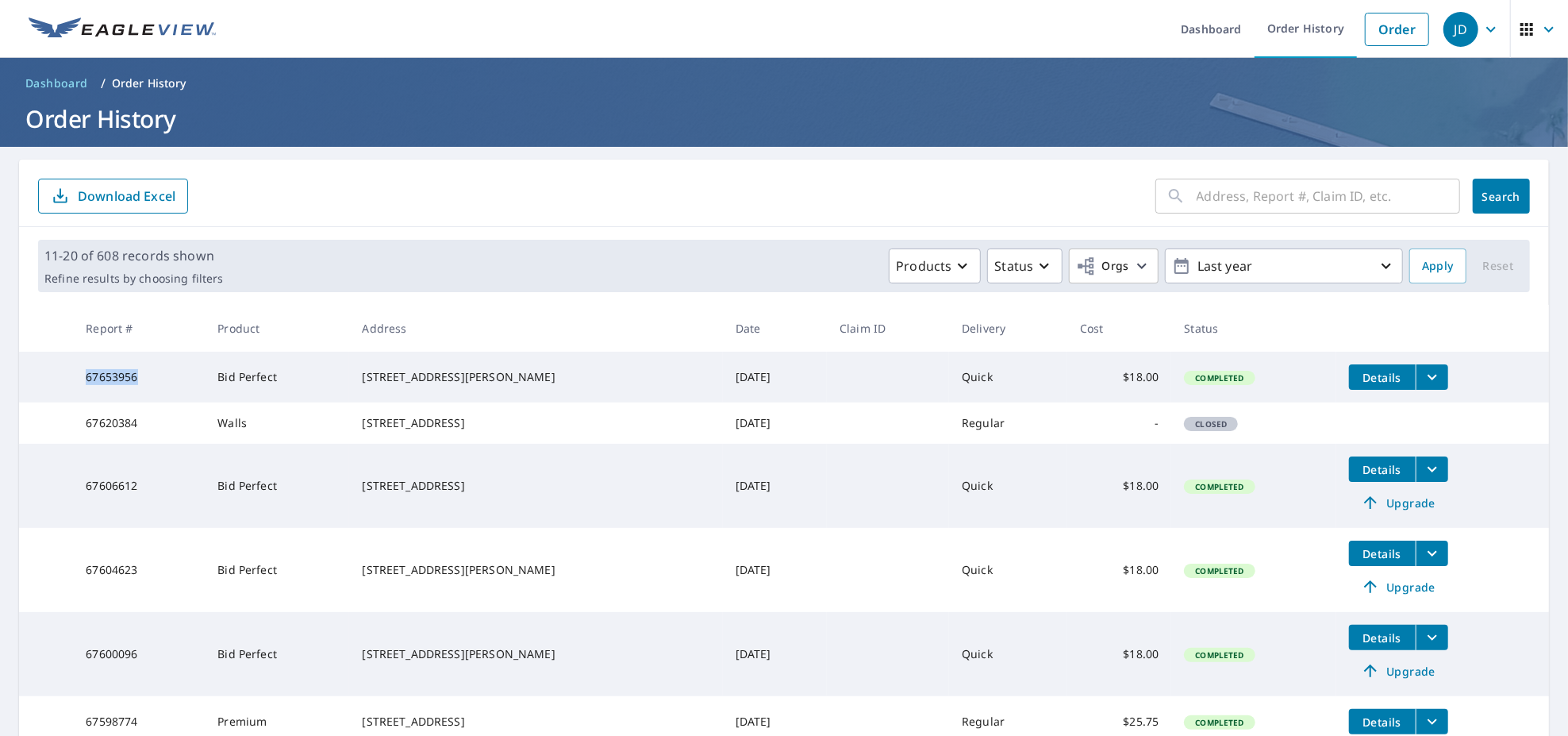
drag, startPoint x: 136, startPoint y: 382, endPoint x: 73, endPoint y: 380, distance: 63.0
click at [73, 380] on tr "67653956 Bid Perfect [STREET_ADDRESS][PERSON_NAME] [DATE] Quick $18.00 Complete…" at bounding box center [784, 377] width 1530 height 51
copy tr "67653956"
click at [1481, 28] on icon "button" at bounding box center [1491, 30] width 19 height 19
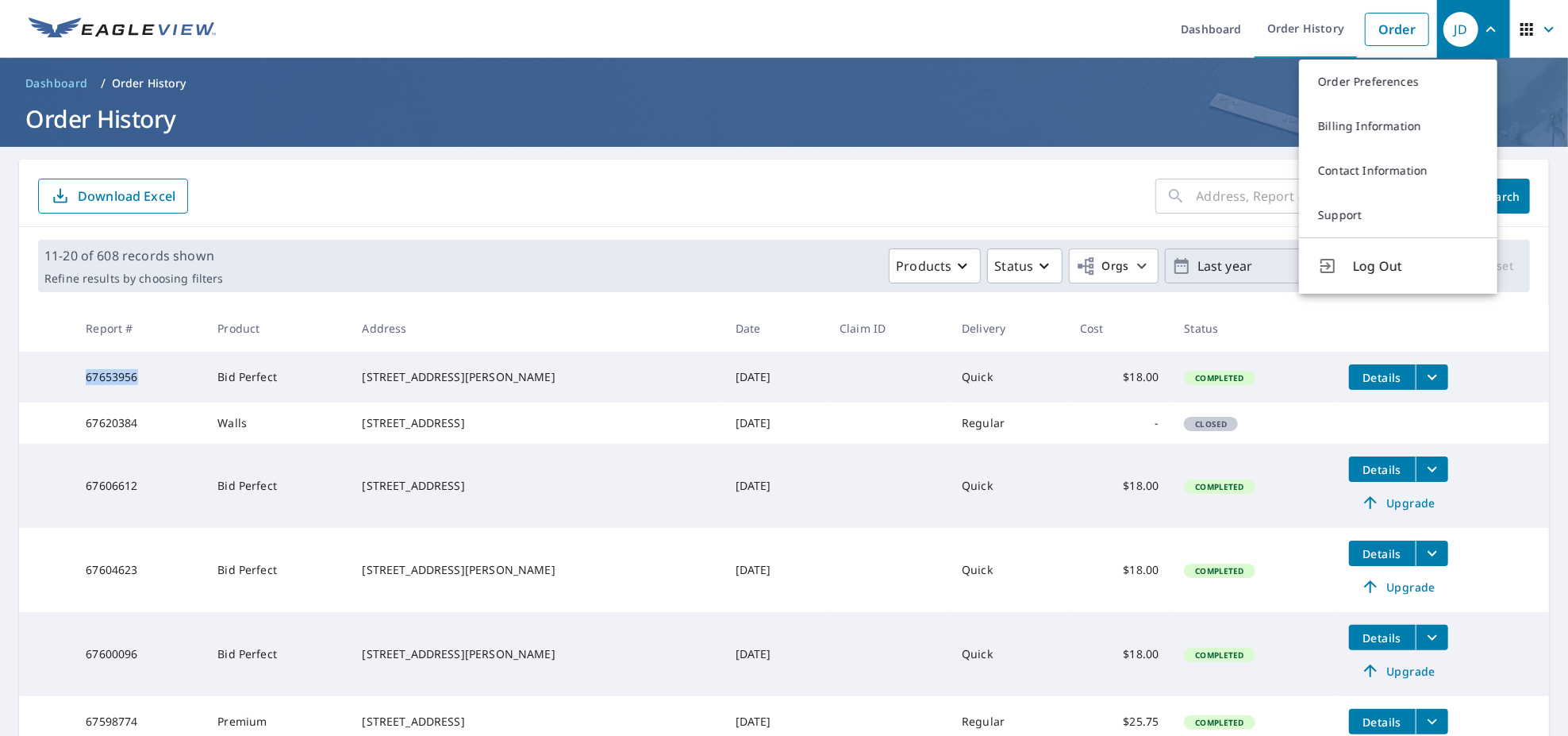
click at [1368, 262] on span "Log Out" at bounding box center [1415, 266] width 125 height 19
